Goal: Task Accomplishment & Management: Manage account settings

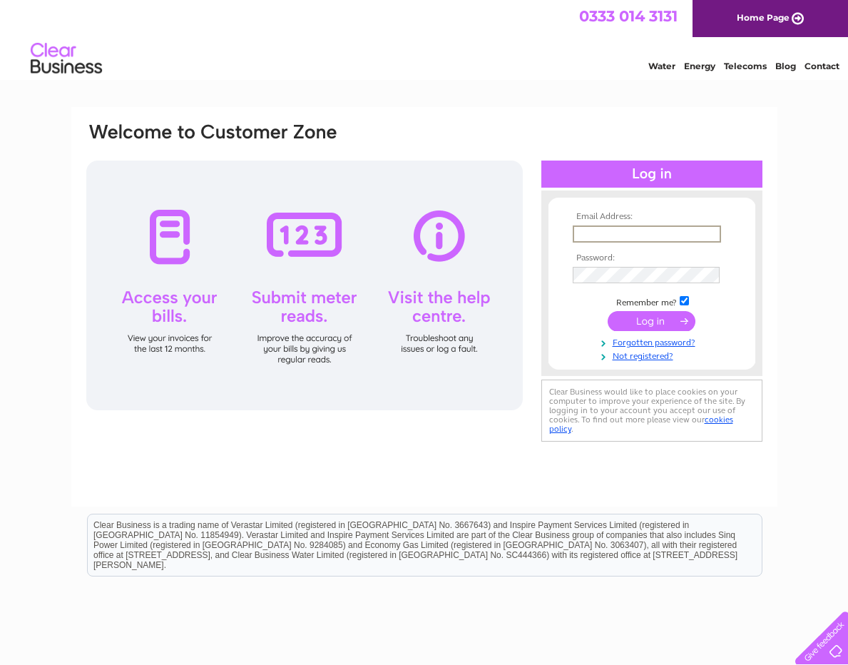
type input "sue@clarityifa.com"
click at [651, 315] on input "submit" at bounding box center [652, 320] width 88 height 20
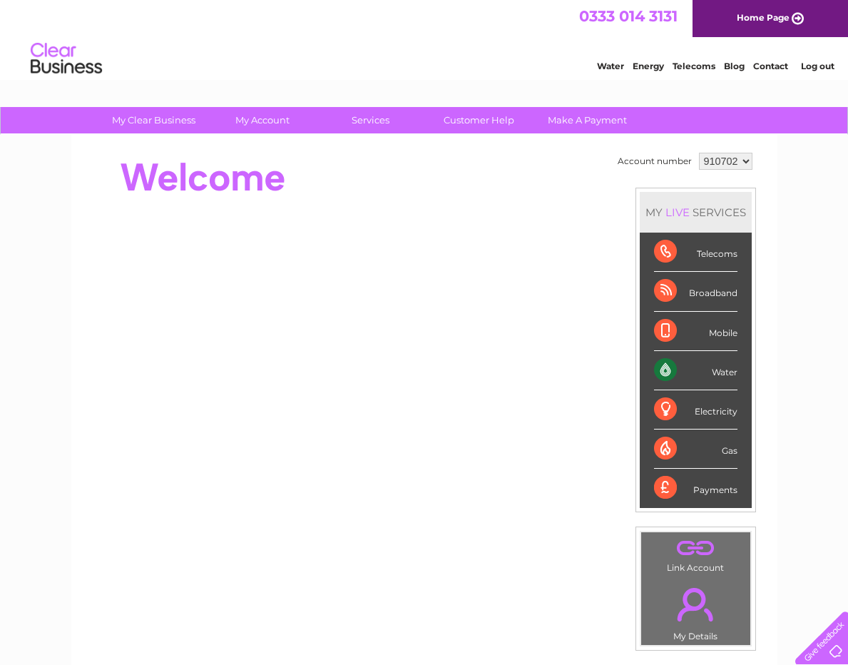
click at [278, 216] on div at bounding box center [344, 320] width 519 height 343
select select "957426"
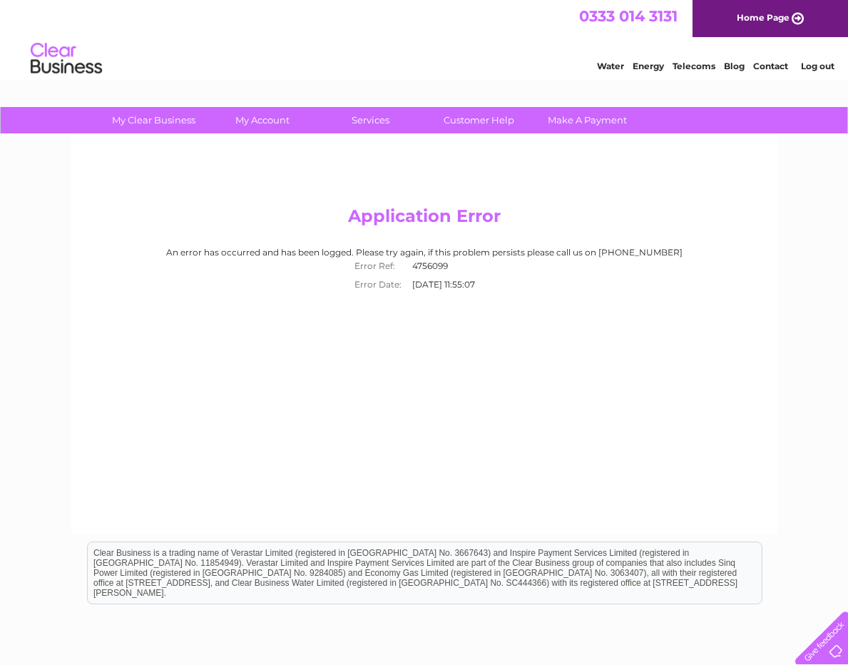
click at [384, 303] on div "Application Error An error has occurred and has been logged. Please try again, …" at bounding box center [424, 335] width 706 height 400
click at [817, 65] on link "Log out" at bounding box center [818, 66] width 34 height 11
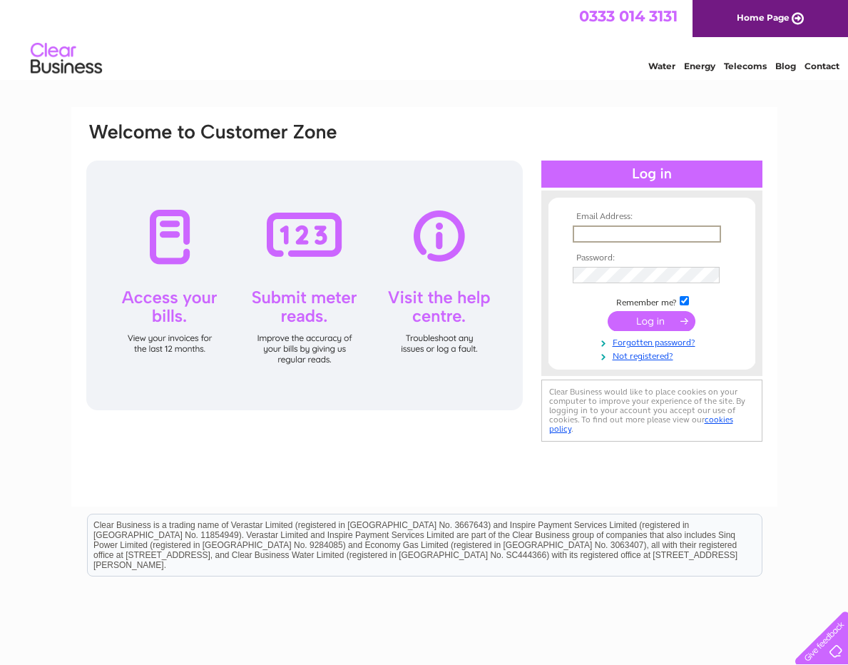
type input "[EMAIL_ADDRESS][DOMAIN_NAME]"
click at [650, 316] on input "submit" at bounding box center [652, 320] width 88 height 20
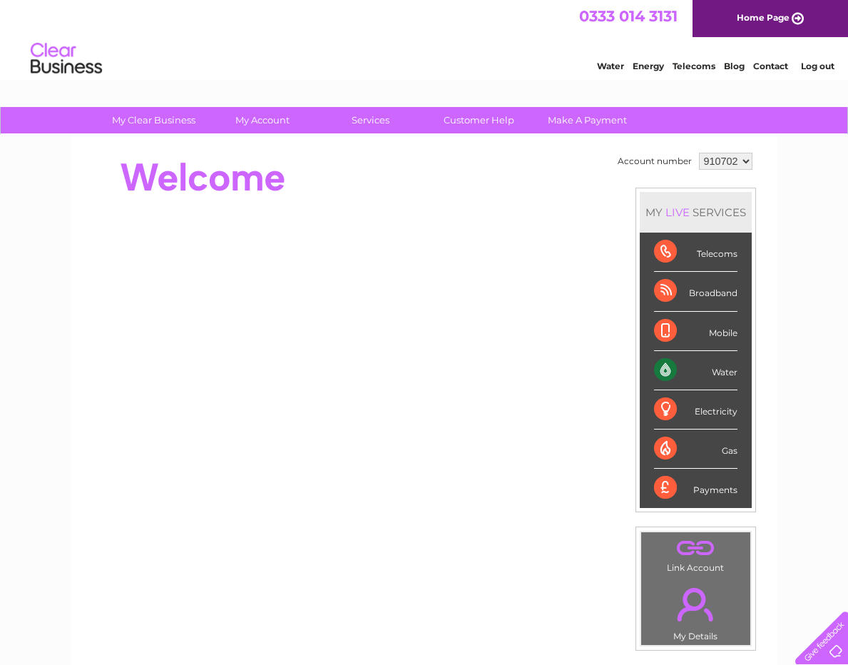
select select "957426"
click at [721, 367] on div "Water" at bounding box center [695, 370] width 83 height 39
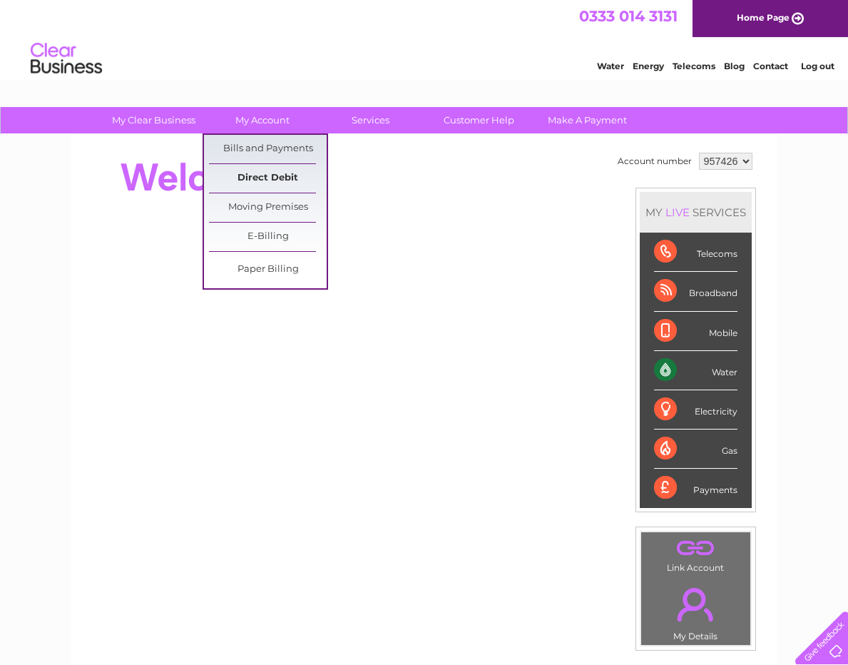
click at [272, 178] on link "Direct Debit" at bounding box center [268, 178] width 118 height 29
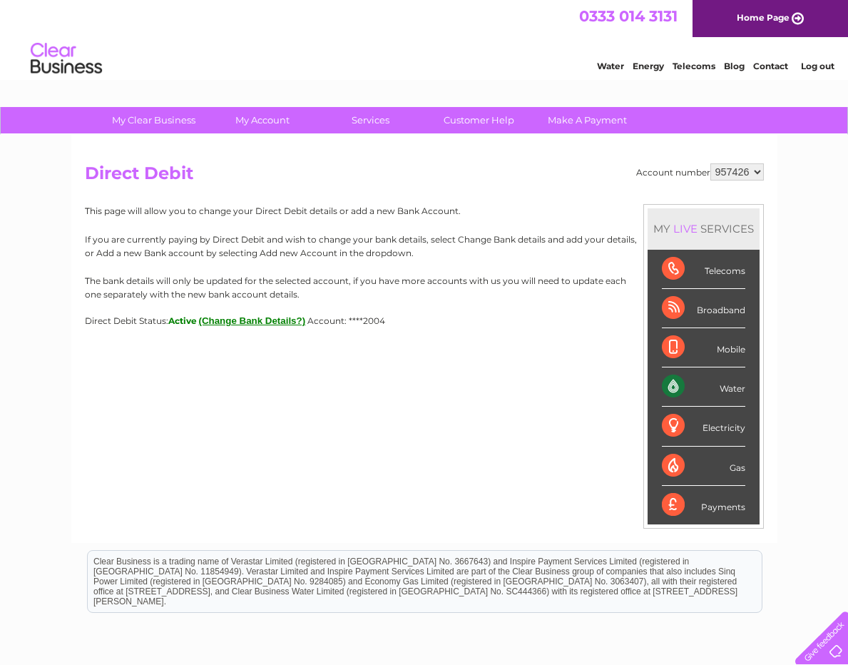
click at [337, 181] on h2 "Direct Debit" at bounding box center [424, 176] width 679 height 27
click at [503, 193] on div "Account number 910702 957426 Direct Debit MY LIVE SERVICES Telecoms Broadband M…" at bounding box center [424, 244] width 679 height 163
